Goal: Transaction & Acquisition: Purchase product/service

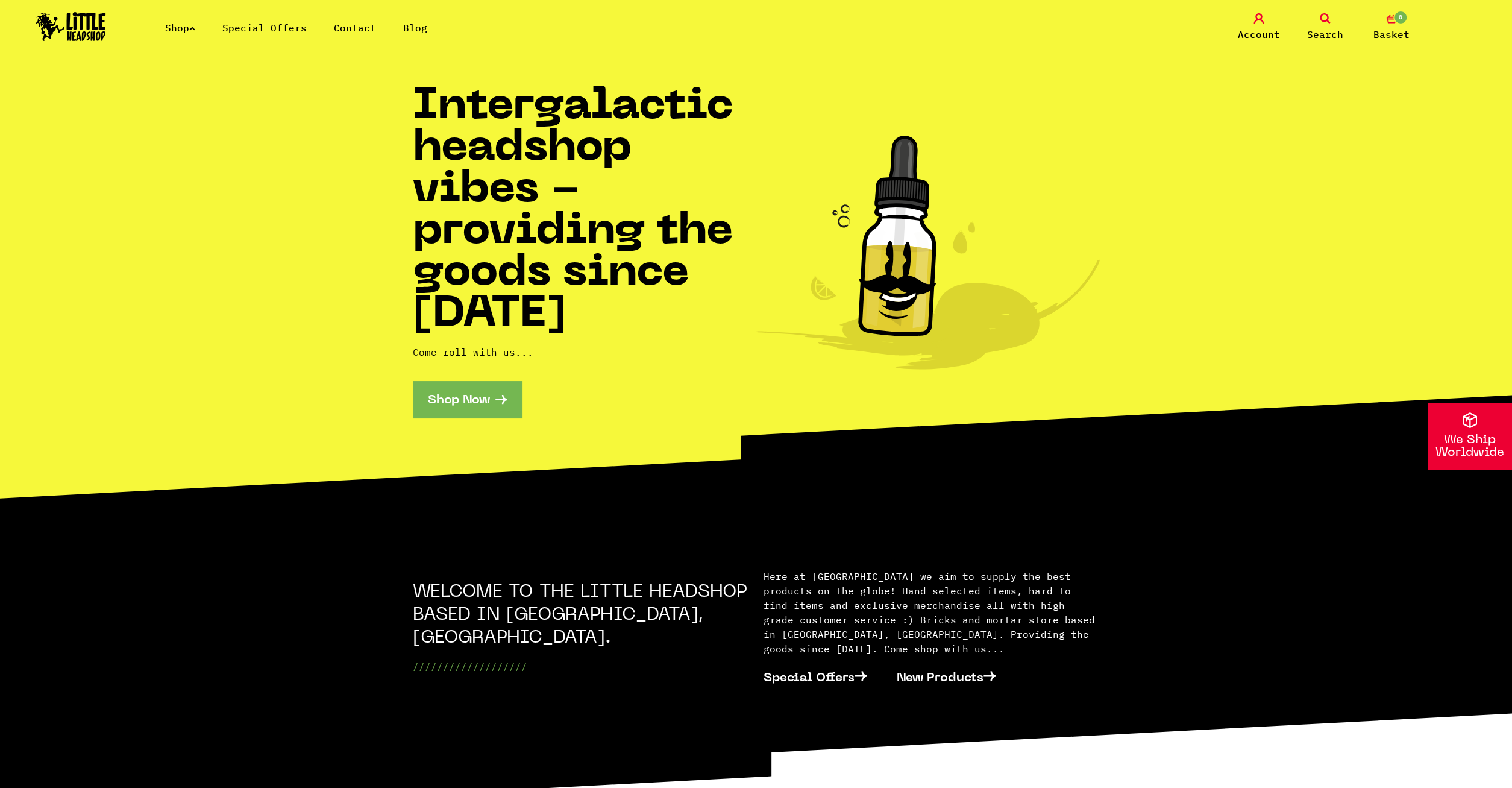
click at [185, 31] on link "Shop" at bounding box center [180, 28] width 30 height 12
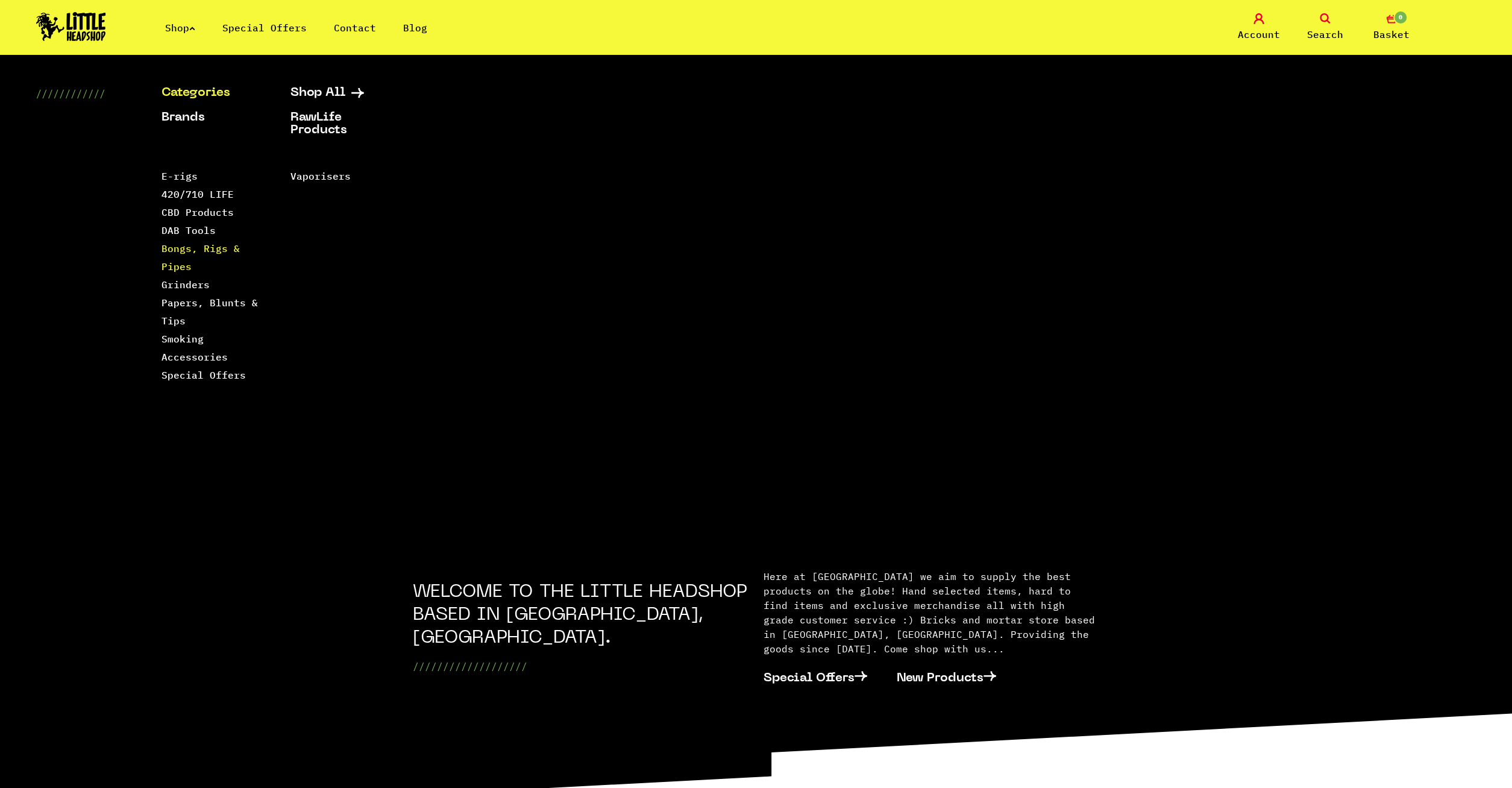
click at [186, 249] on link "Bongs, Rigs & Pipes" at bounding box center [201, 257] width 79 height 30
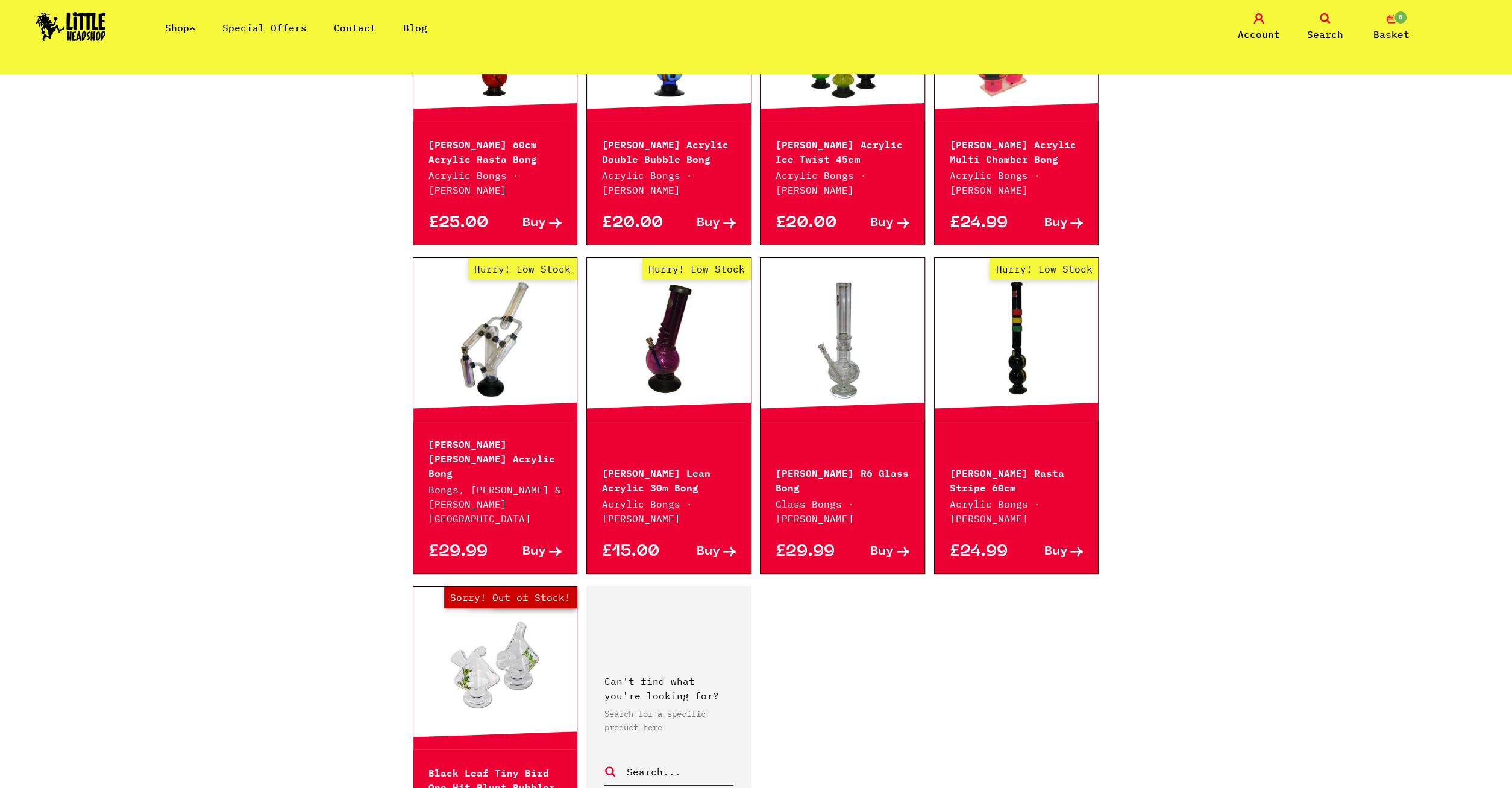
scroll to position [1819, 0]
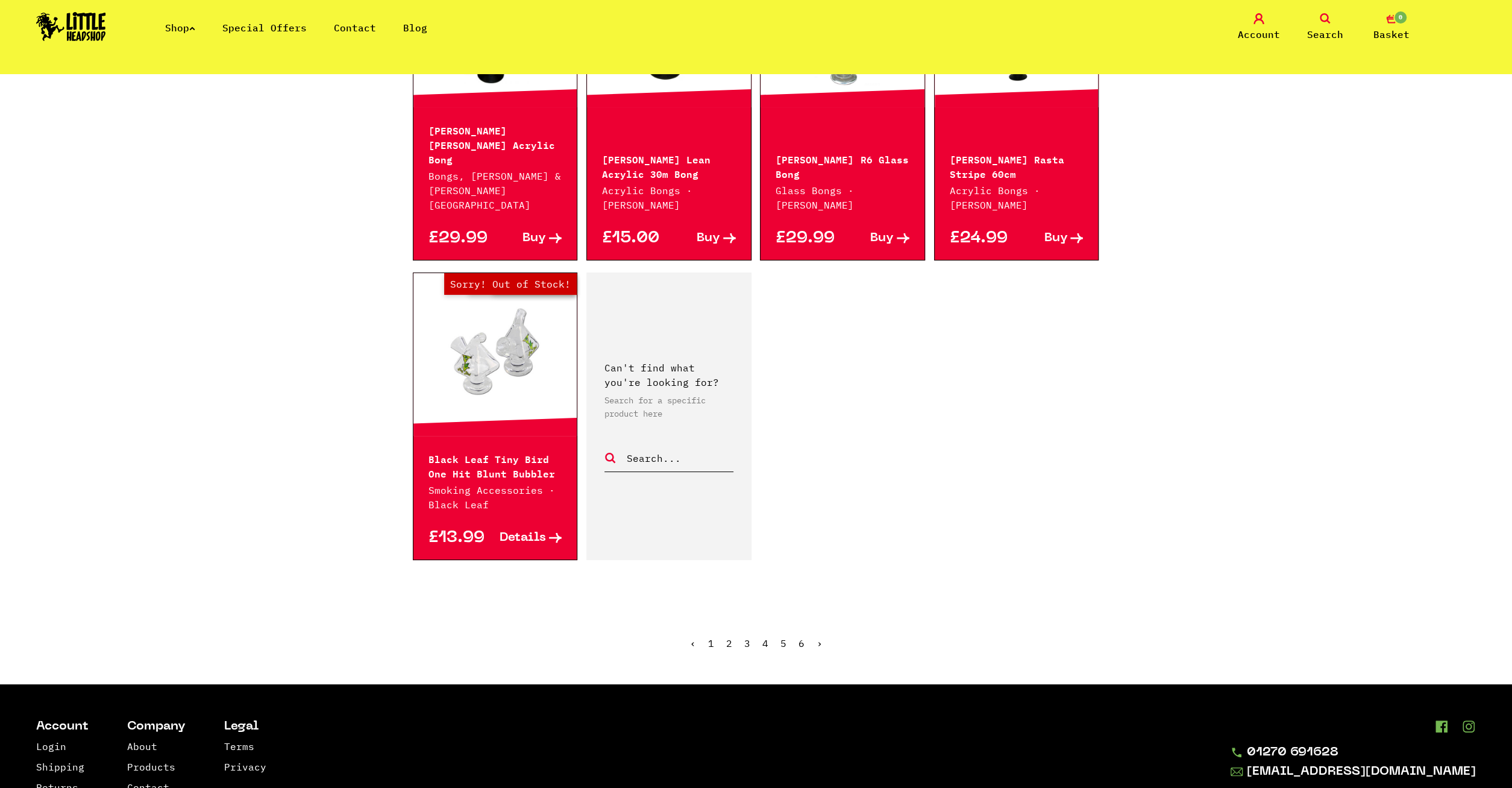
click at [732, 637] on link "2" at bounding box center [729, 643] width 6 height 12
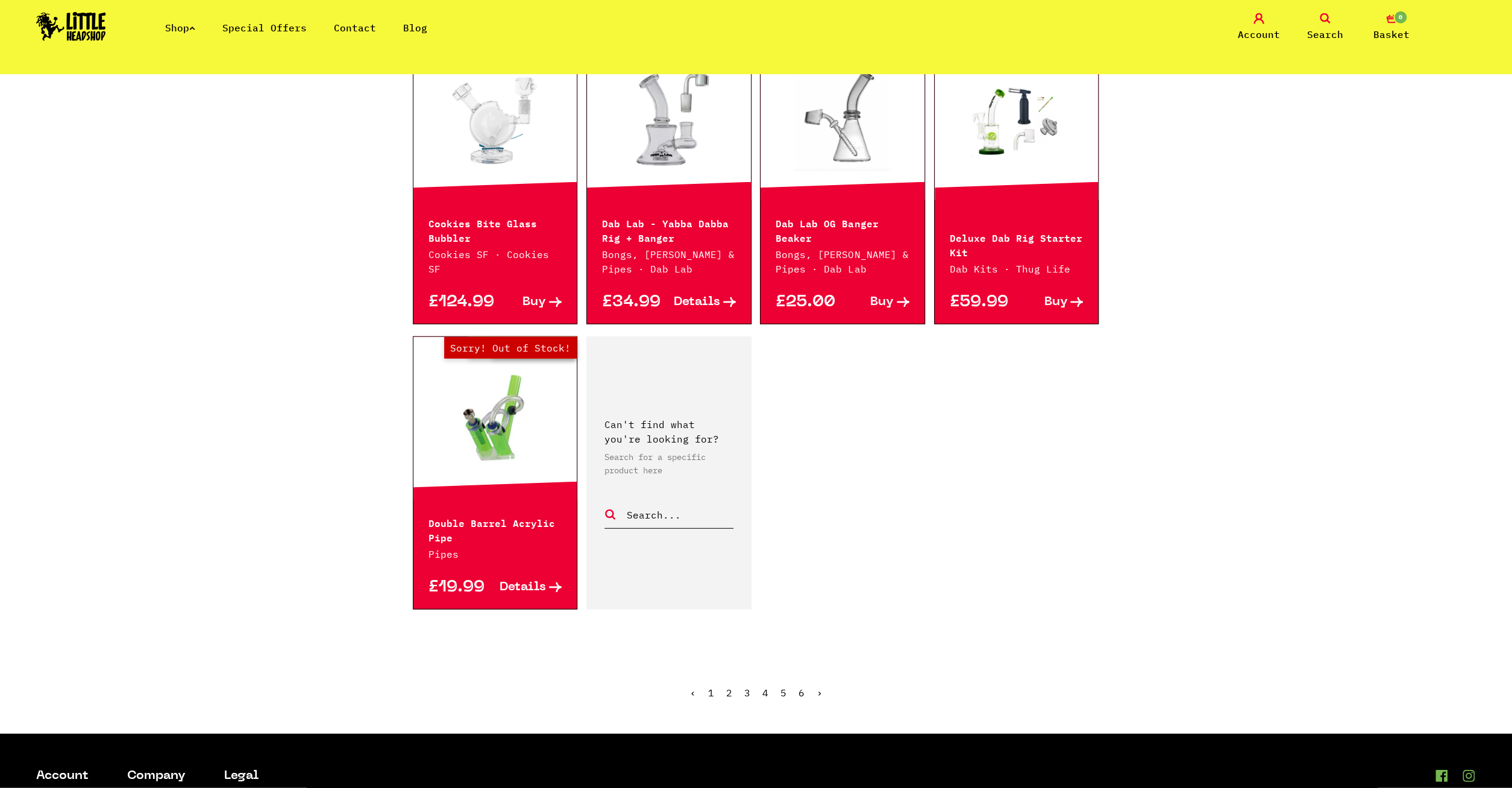
scroll to position [1756, 0]
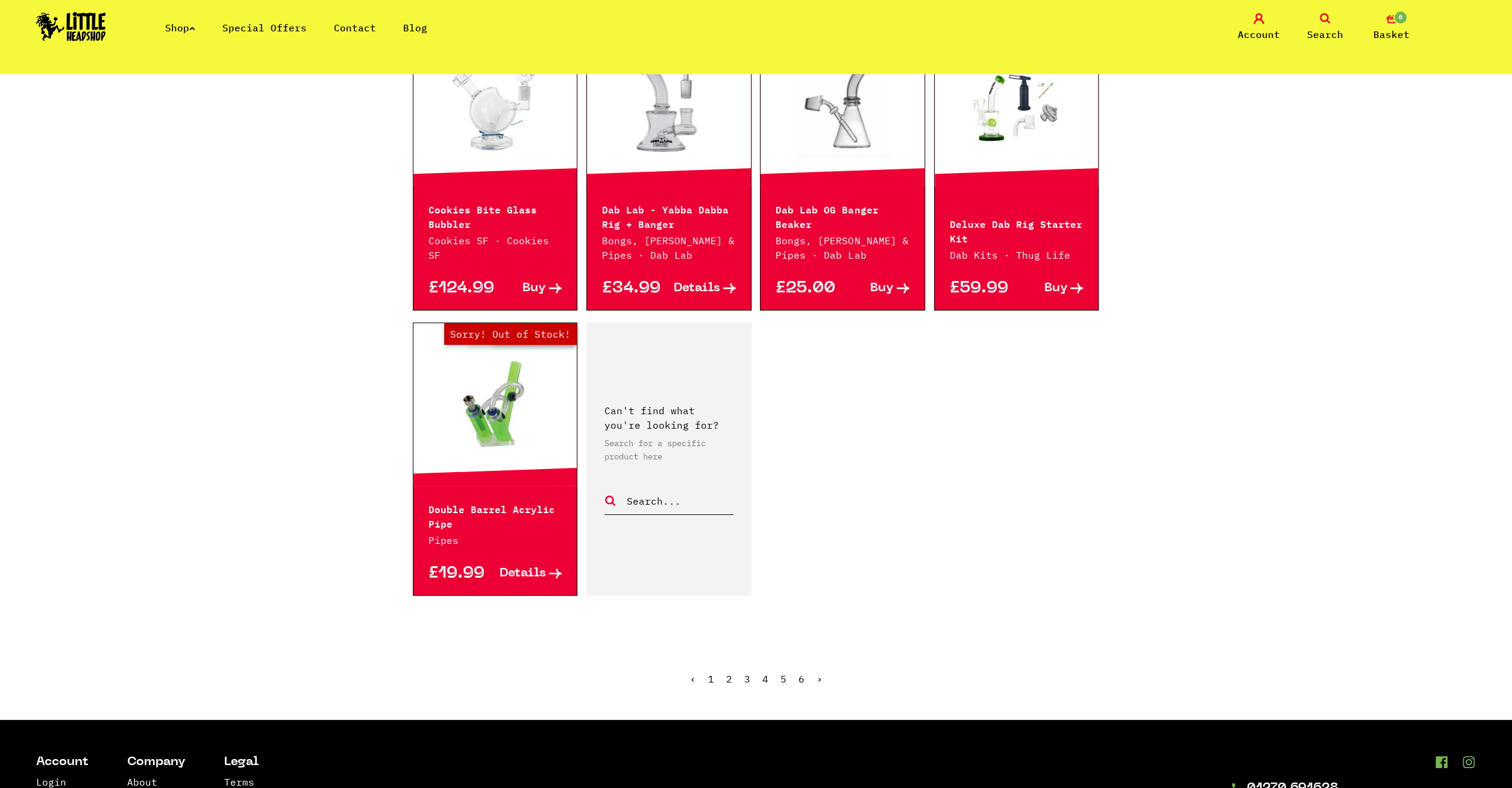
click at [747, 673] on link "3" at bounding box center [747, 679] width 6 height 12
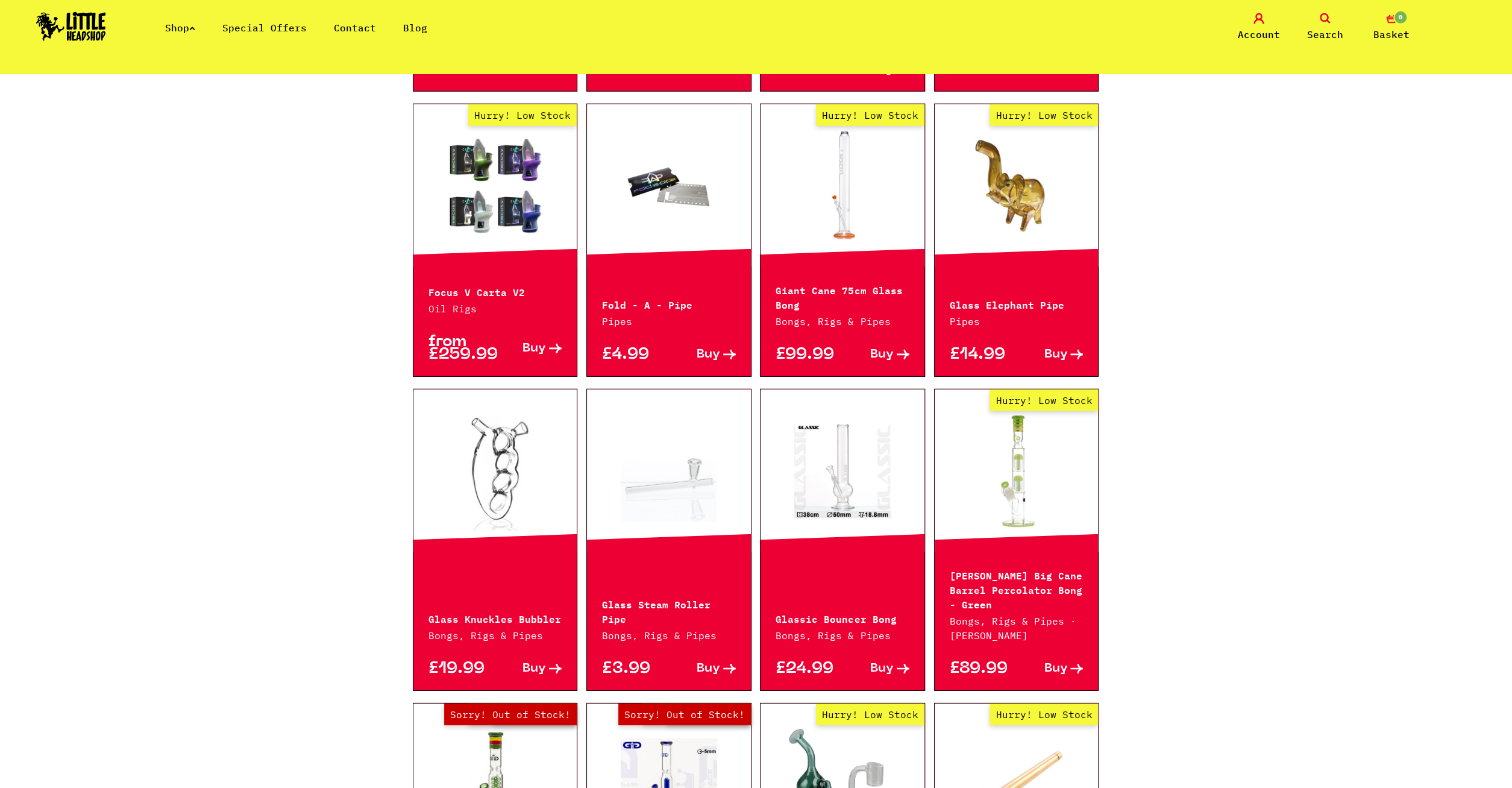
scroll to position [878, 0]
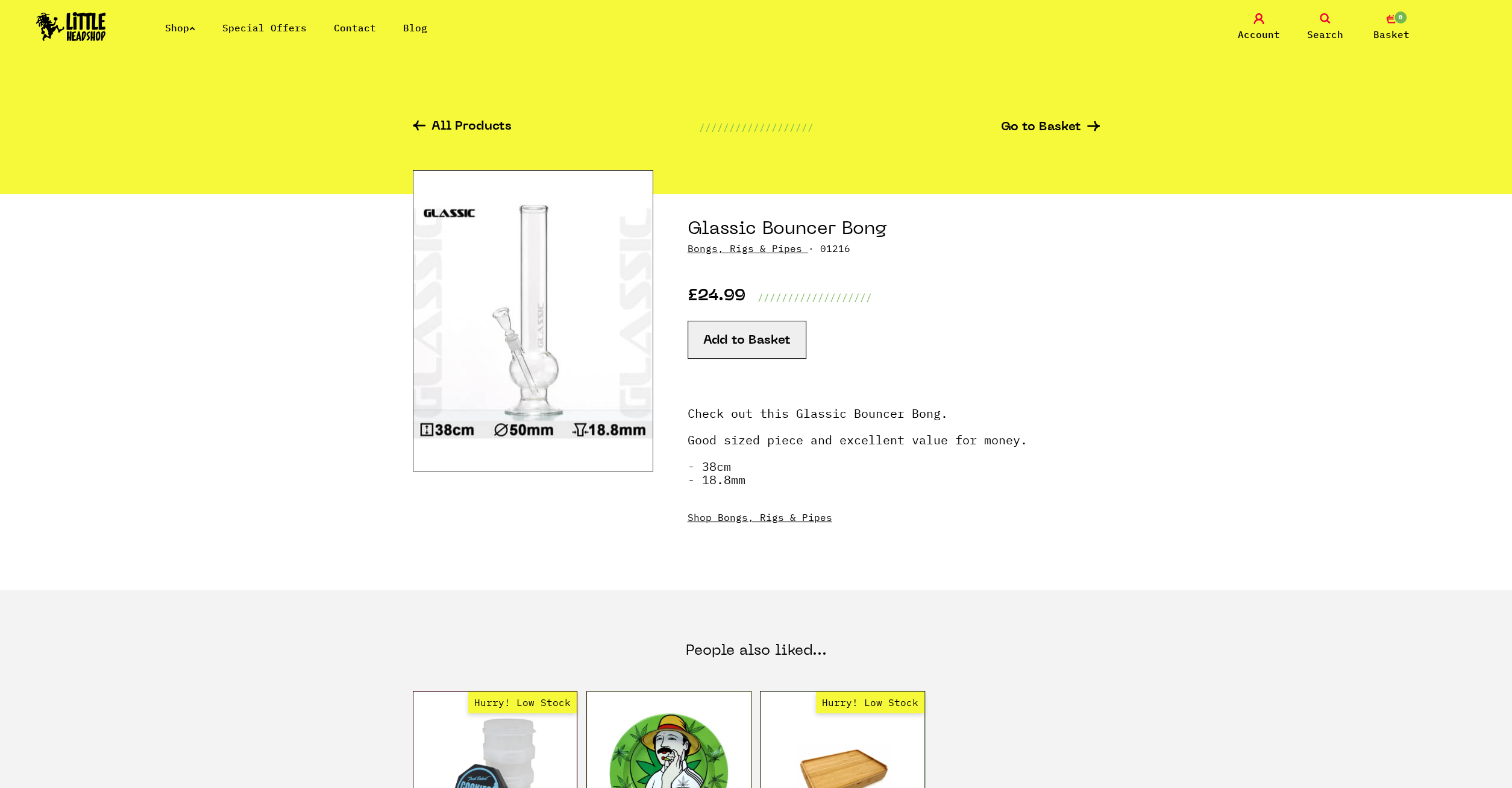
click at [757, 344] on button "Add to Basket" at bounding box center [747, 340] width 118 height 38
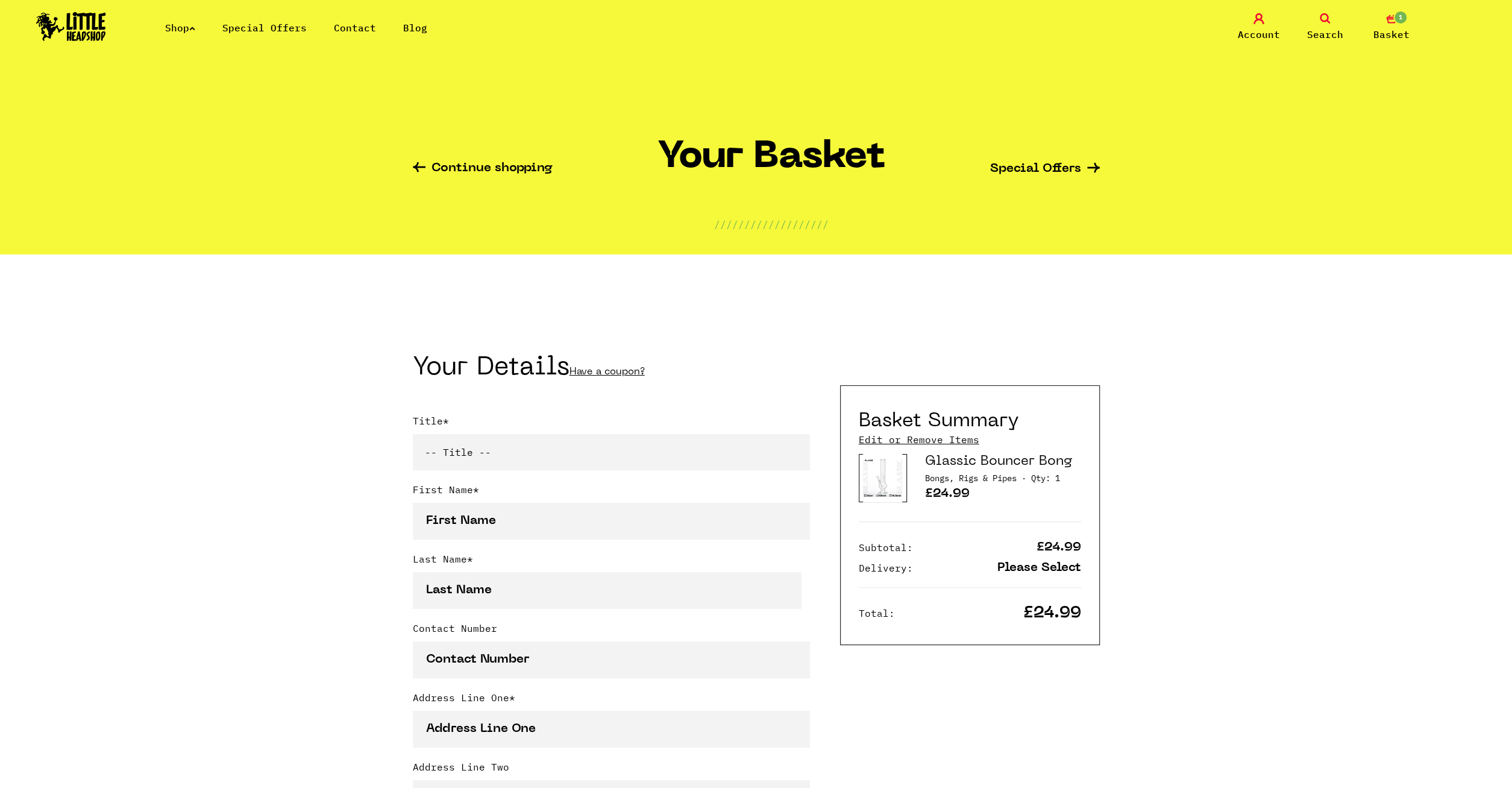
click at [413, 434] on select "-- Title -- Mr Mrs Ms Miss Dr Prof" at bounding box center [611, 452] width 397 height 36
select select "mr"
click option "Mr" at bounding box center [0, 0] width 0 height 0
click at [499, 530] on input "First Name *" at bounding box center [611, 521] width 397 height 37
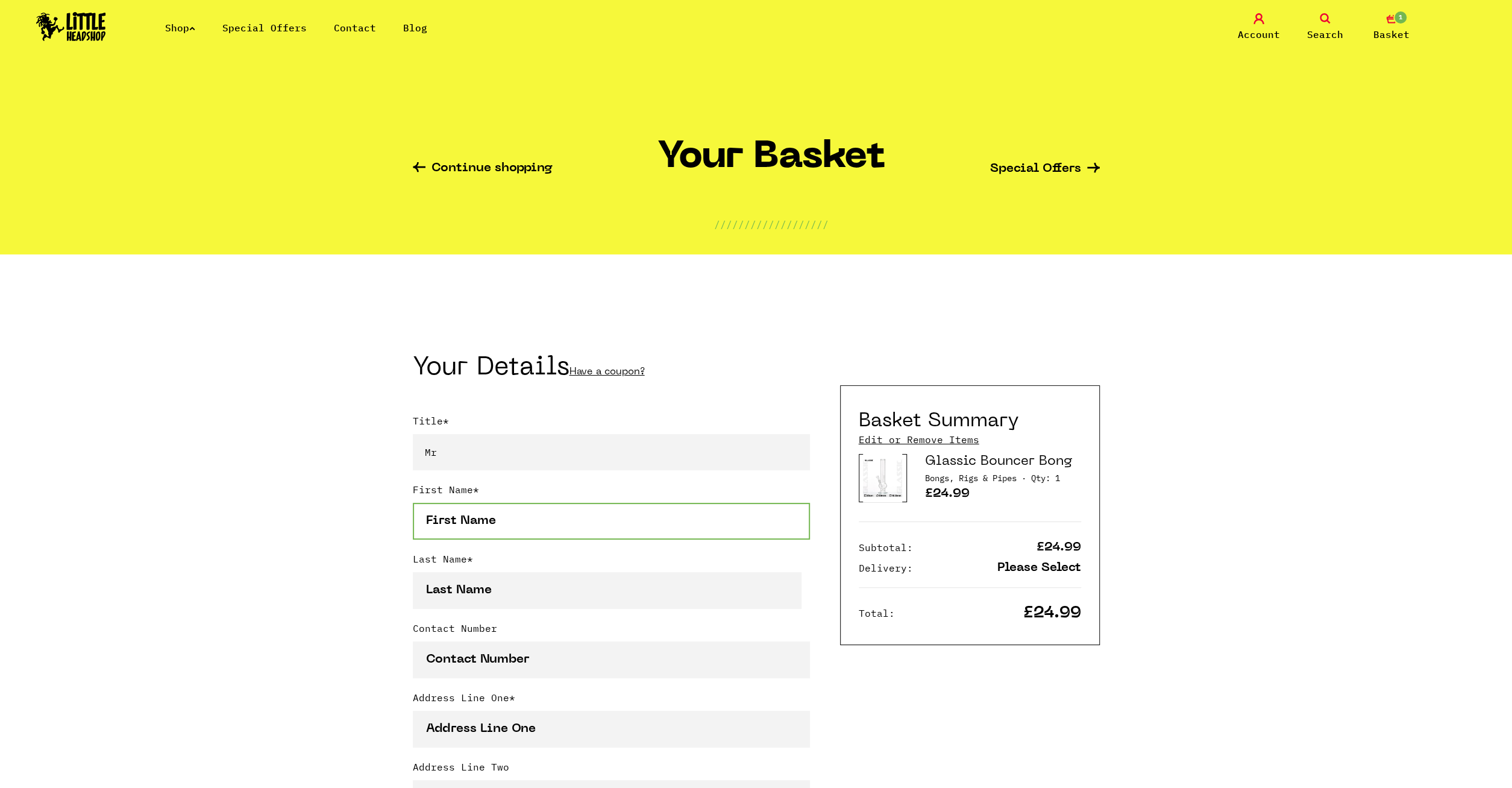
click at [499, 530] on input "First Name *" at bounding box center [611, 521] width 397 height 37
type input "[PERSON_NAME]"
click at [493, 602] on input "Last Name *" at bounding box center [607, 590] width 390 height 37
type input "Heba"
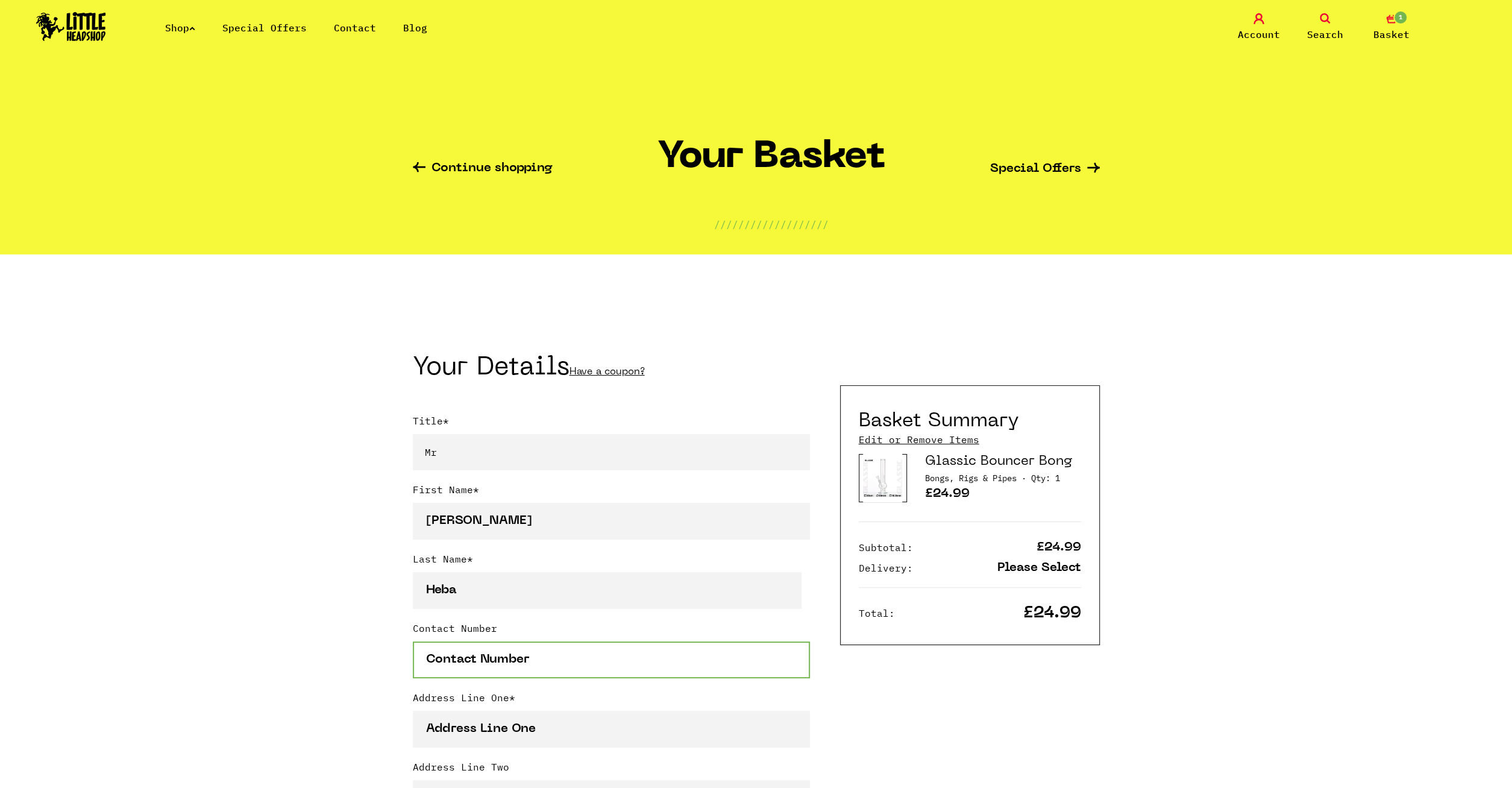
click at [502, 666] on input "Contact Number" at bounding box center [611, 660] width 397 height 37
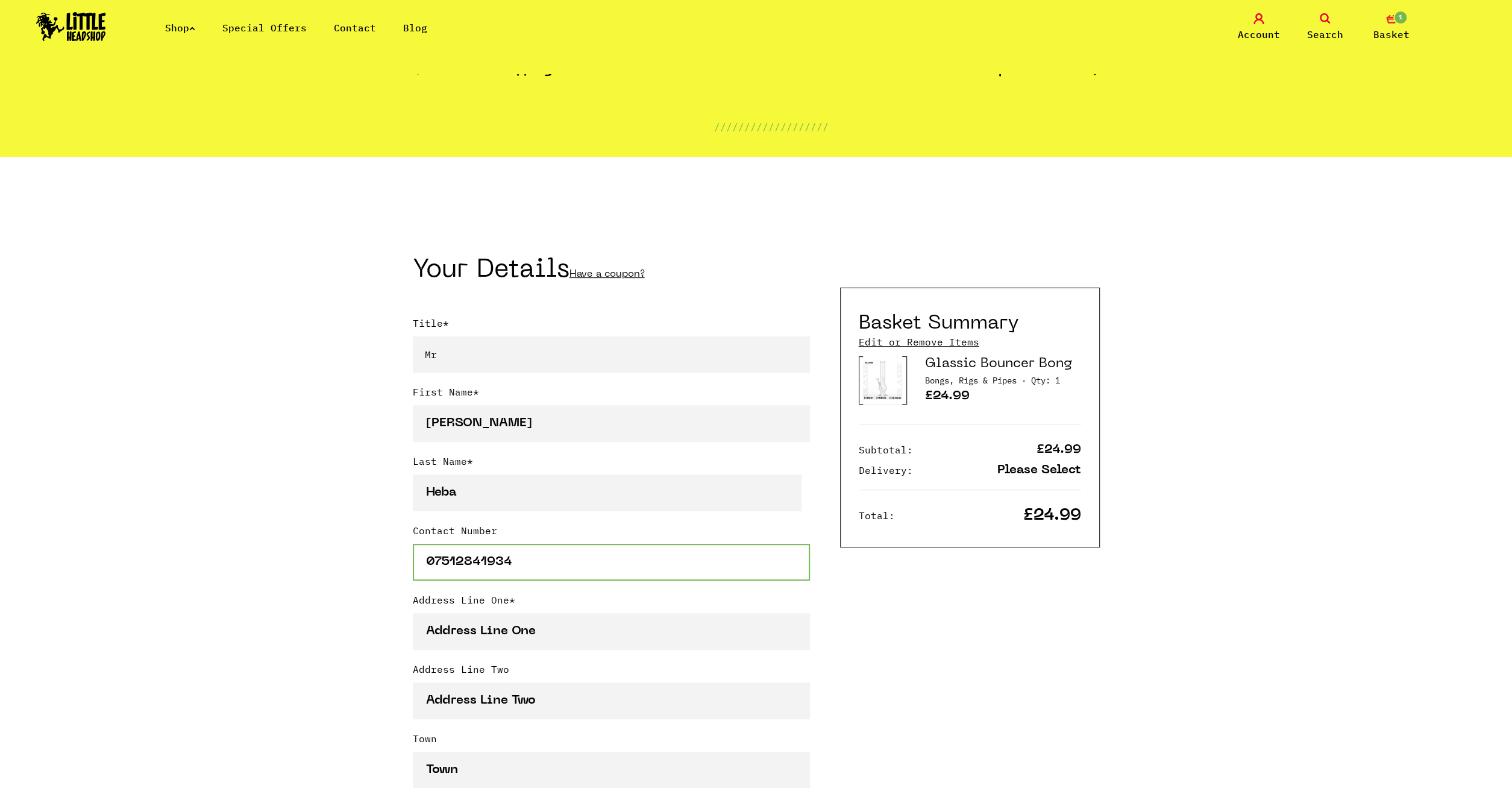
scroll to position [188, 0]
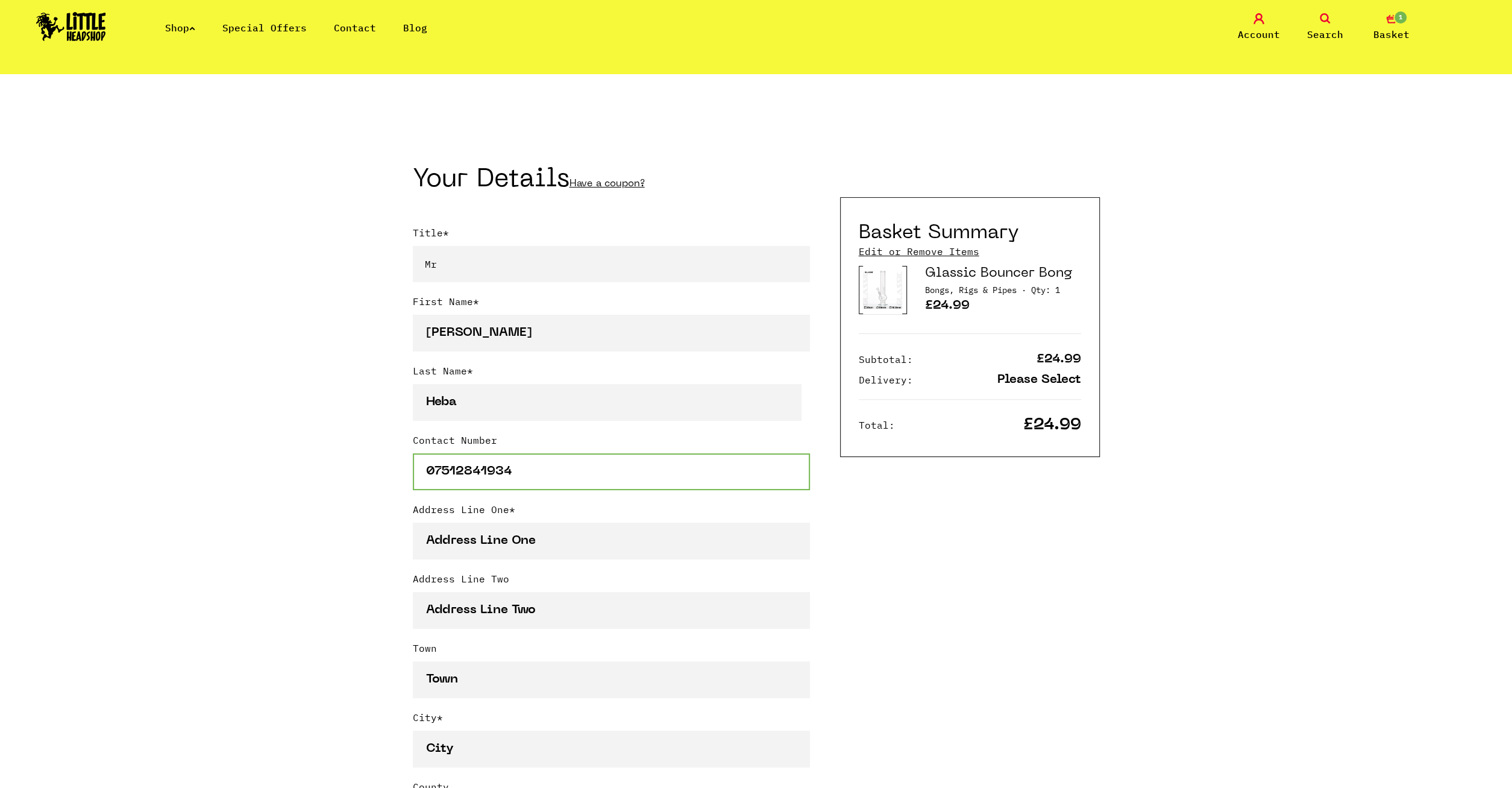
type input "07512841934"
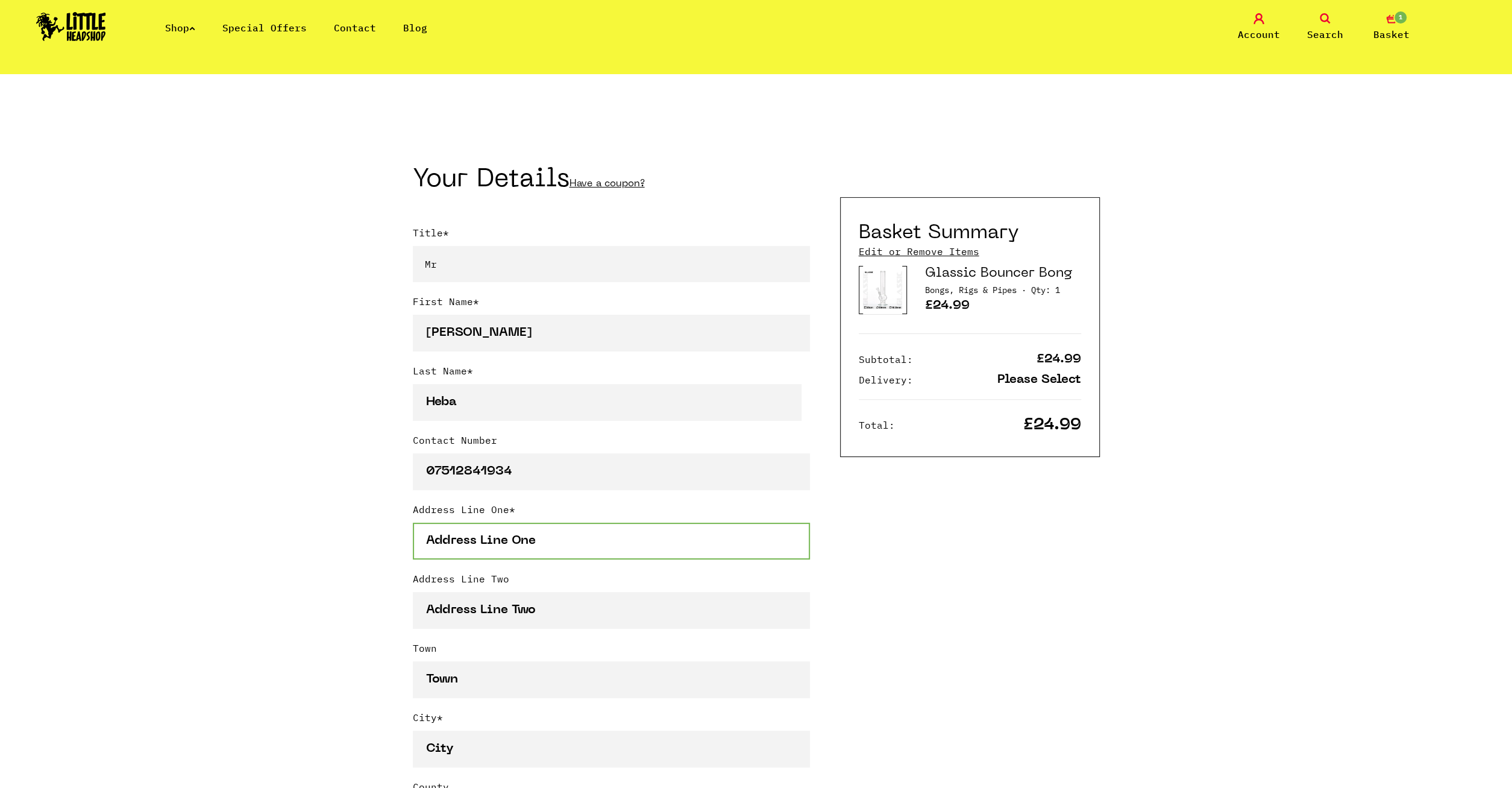
click at [521, 553] on input "Address Line One *" at bounding box center [611, 541] width 397 height 37
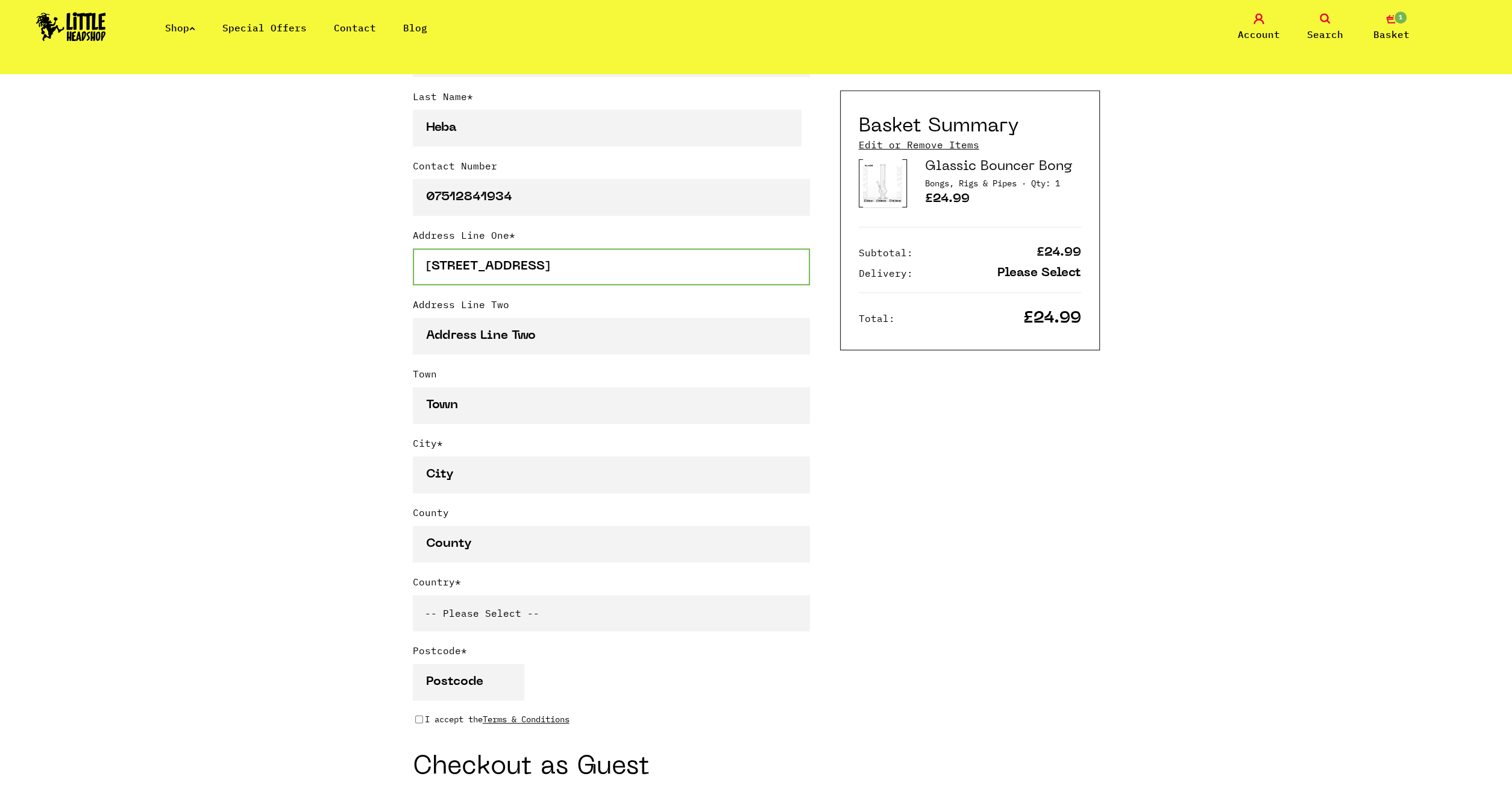
scroll to position [502, 0]
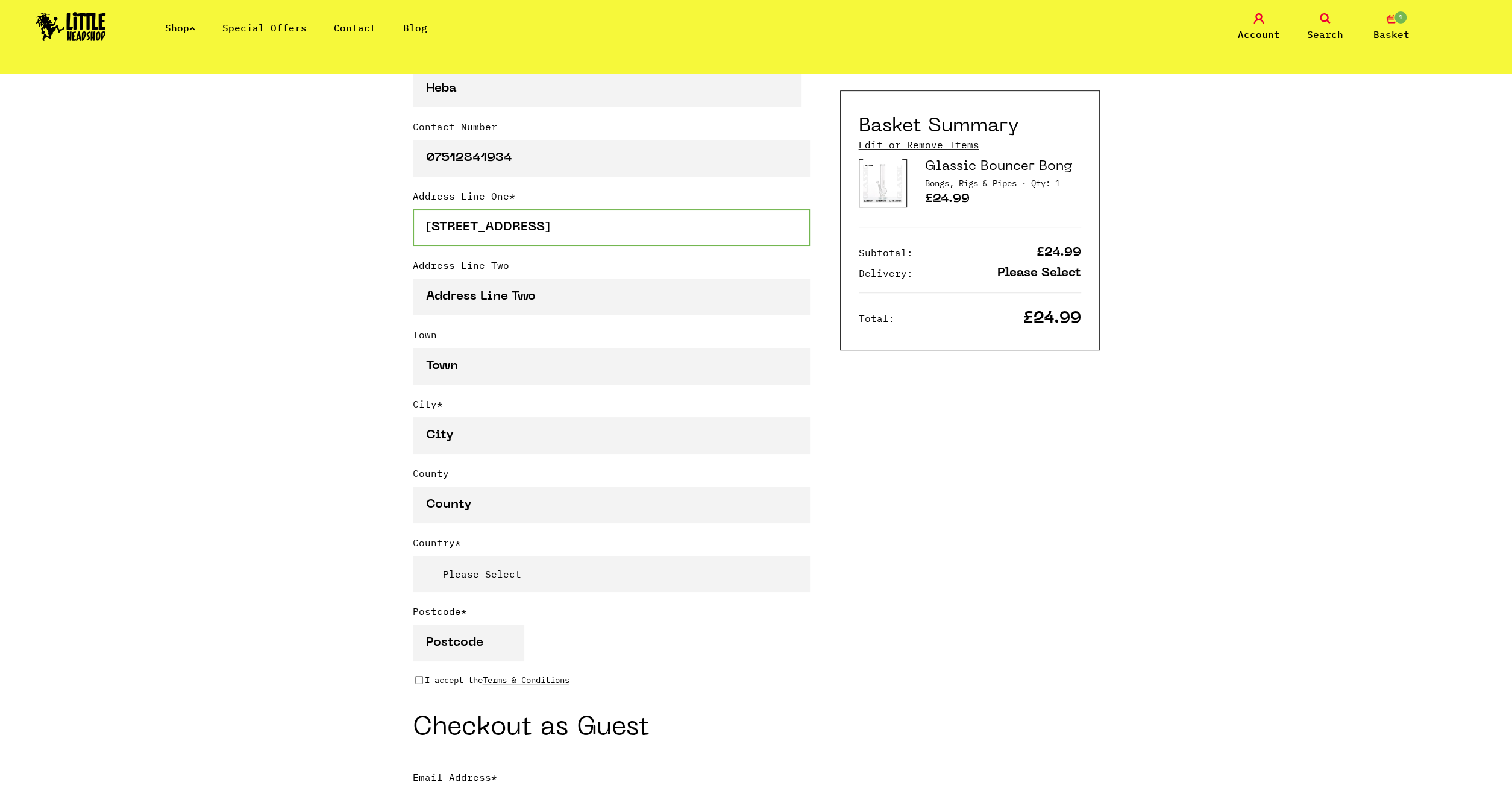
click at [513, 242] on input "[STREET_ADDRESS]" at bounding box center [611, 227] width 397 height 37
type input "[STREET_ADDRESS]"
click at [465, 385] on input "Town" at bounding box center [611, 366] width 397 height 37
type input "Kirkcaldy"
drag, startPoint x: 498, startPoint y: 389, endPoint x: 349, endPoint y: 384, distance: 149.1
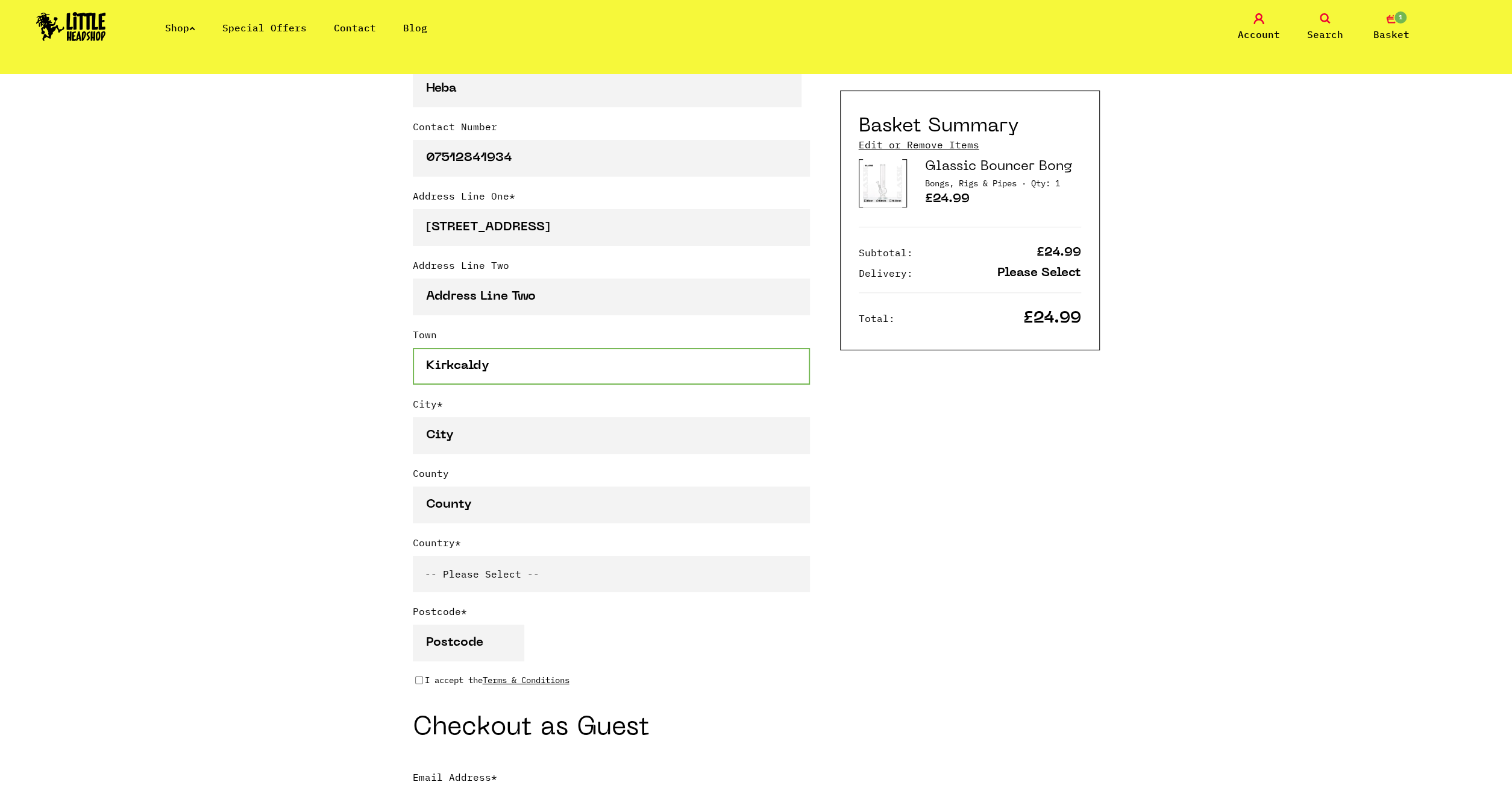
click at [413, 384] on input "Kirkcaldy" at bounding box center [611, 366] width 397 height 37
click at [462, 442] on input "City *" at bounding box center [611, 436] width 397 height 37
paste input "Kirkcaldy"
type input "Kirkcaldy"
click at [483, 523] on input "County" at bounding box center [611, 505] width 397 height 37
